Goal: Submit feedback/report problem: Submit feedback/report problem

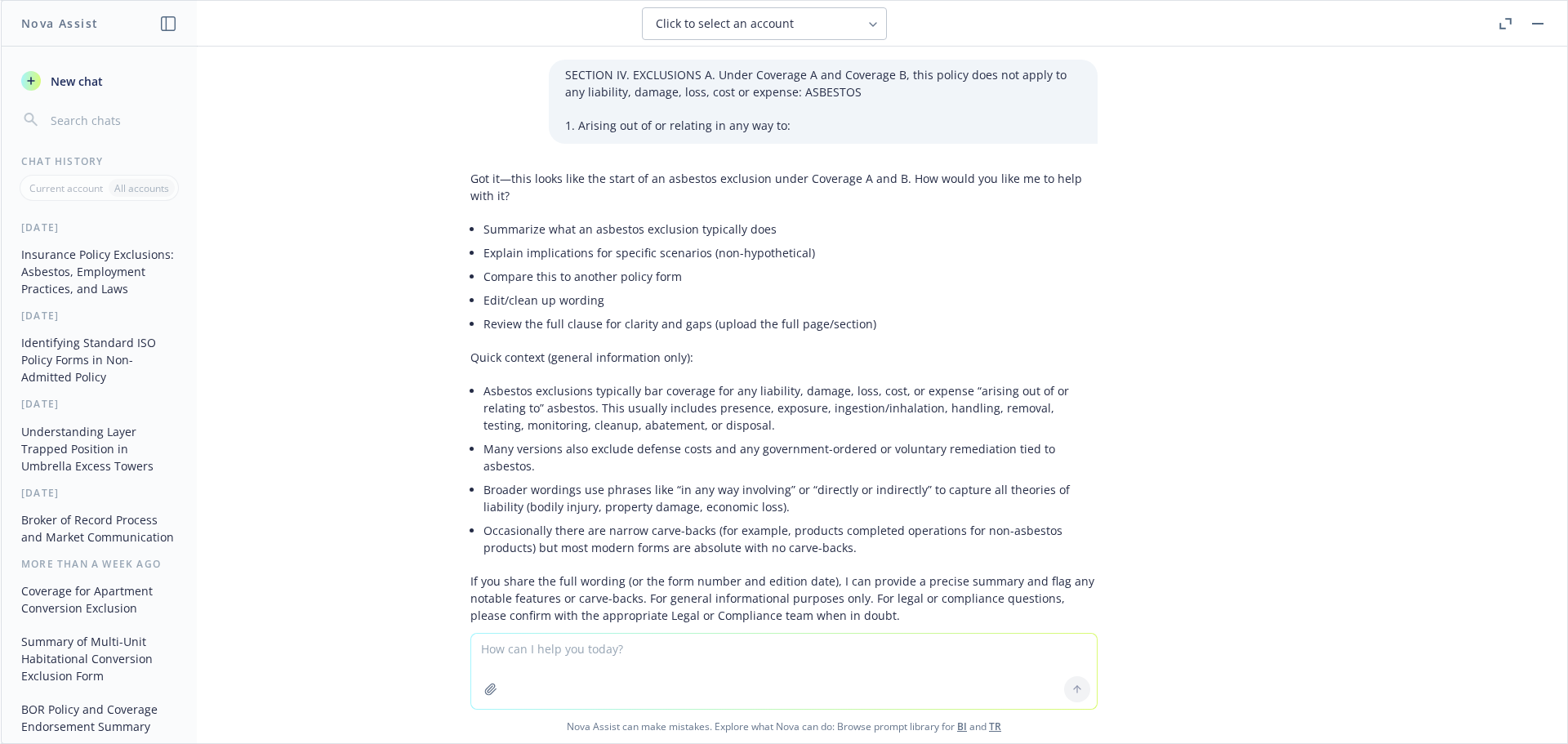
scroll to position [2387, 0]
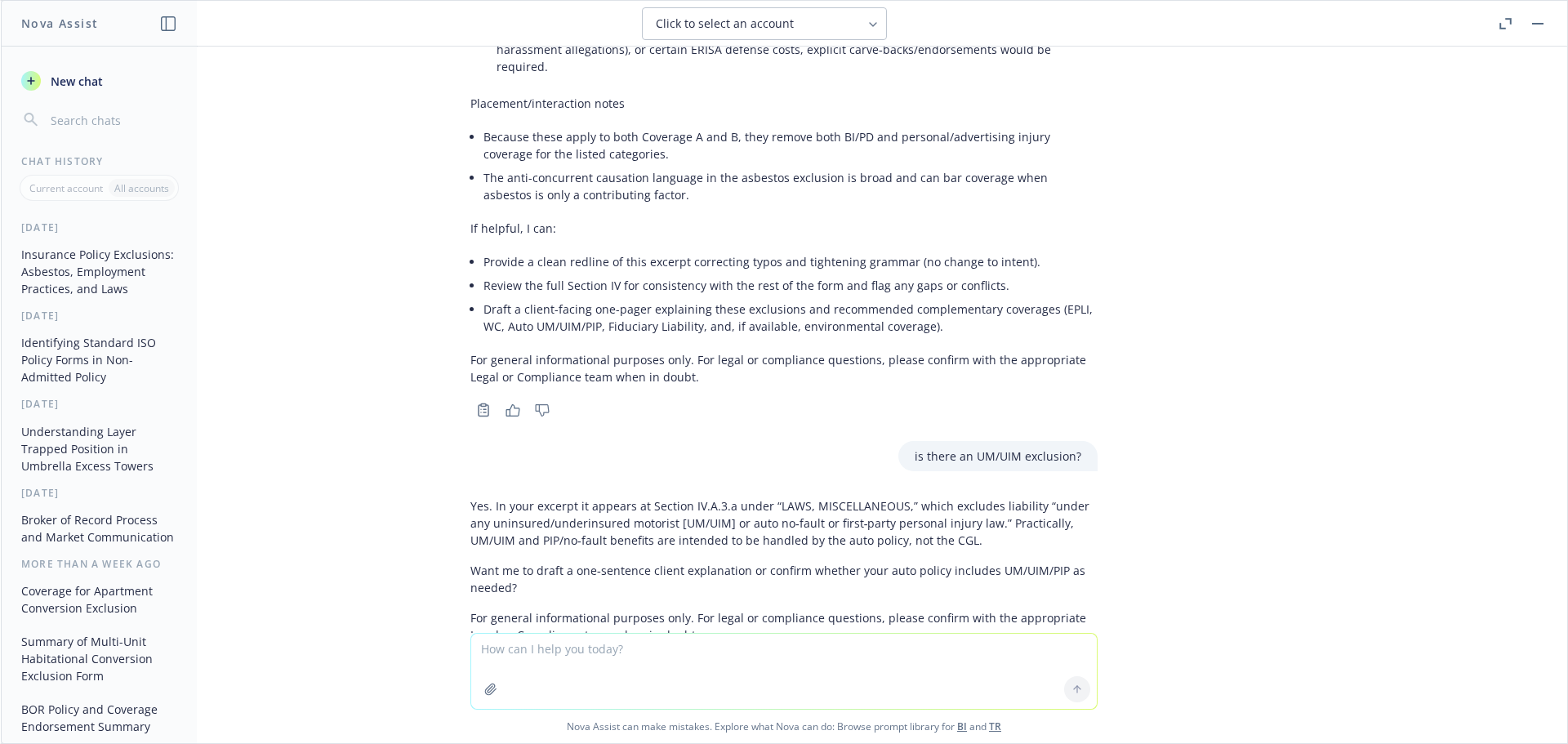
click at [566, 654] on textarea at bounding box center [784, 671] width 625 height 75
